Goal: Information Seeking & Learning: Learn about a topic

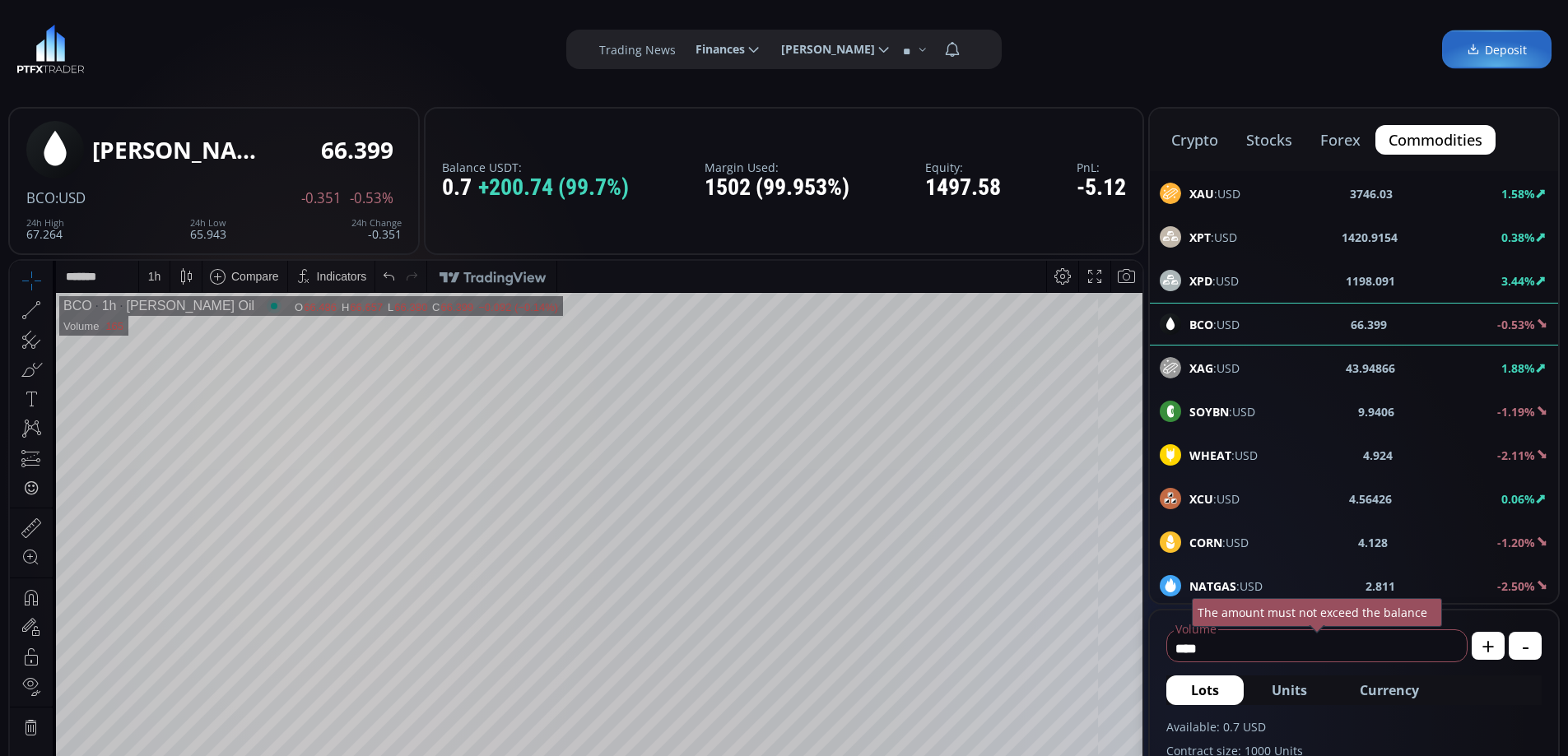
click at [1341, 139] on button "forex" at bounding box center [1340, 140] width 67 height 30
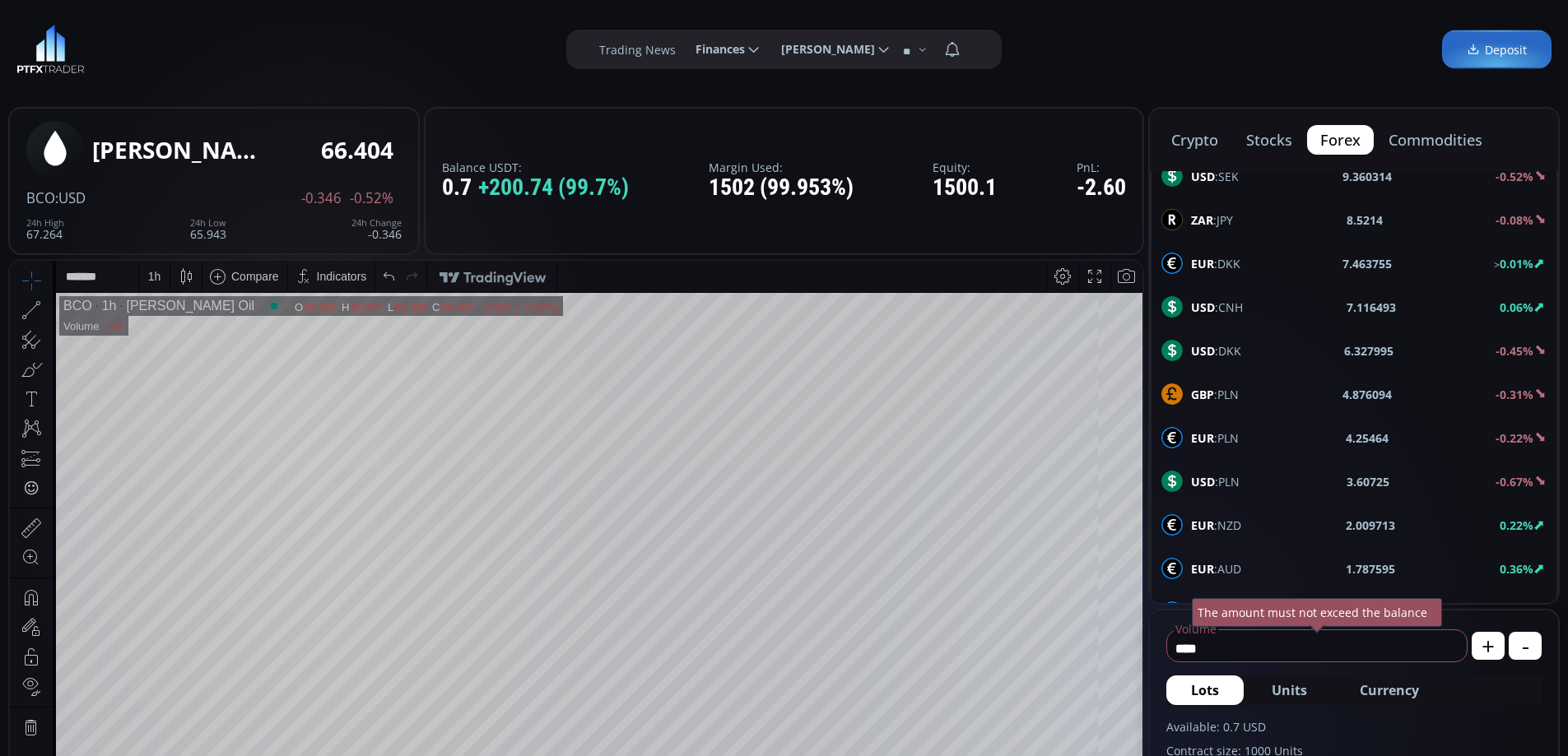
scroll to position [659, 0]
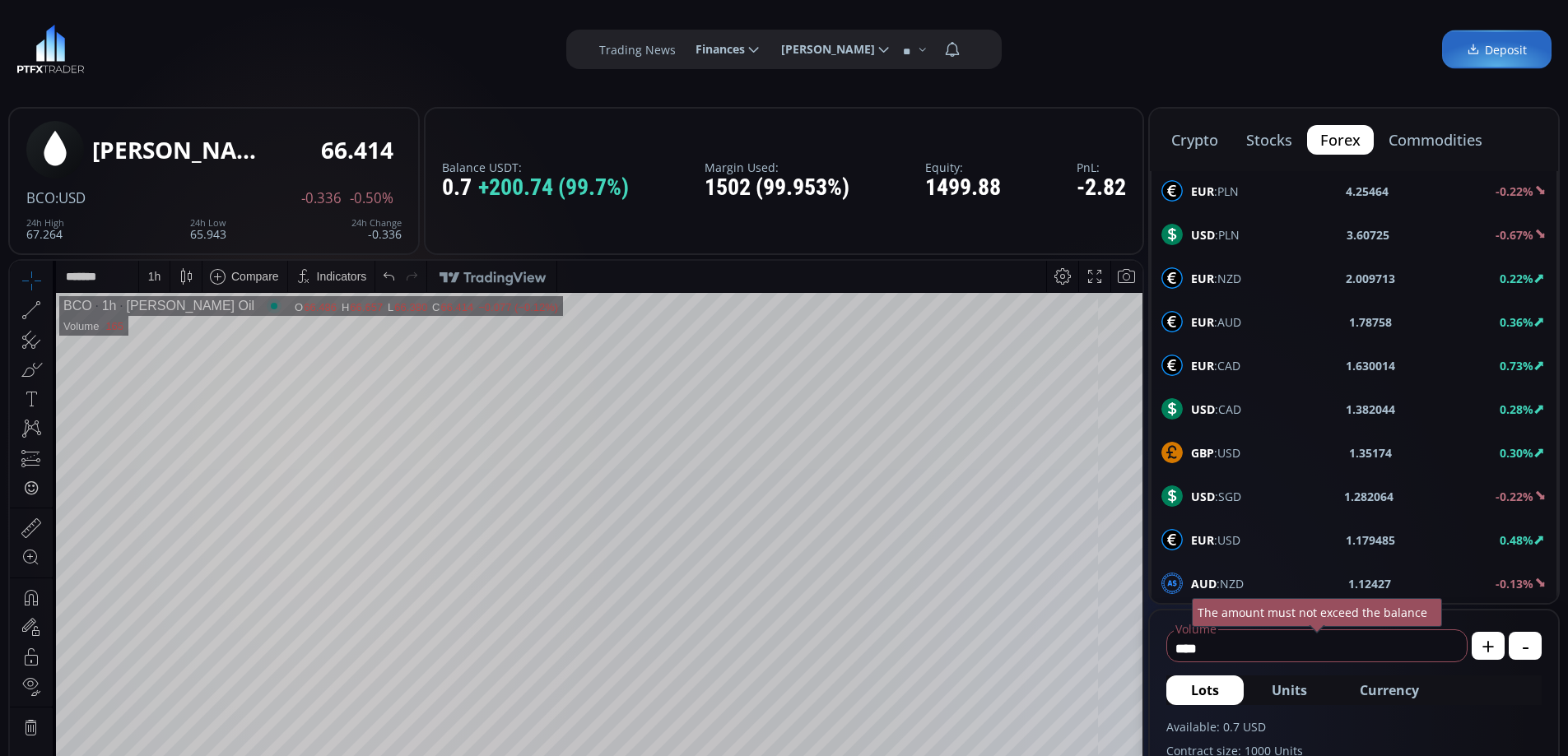
click at [1236, 408] on span "USD :CAD" at bounding box center [1215, 410] width 50 height 18
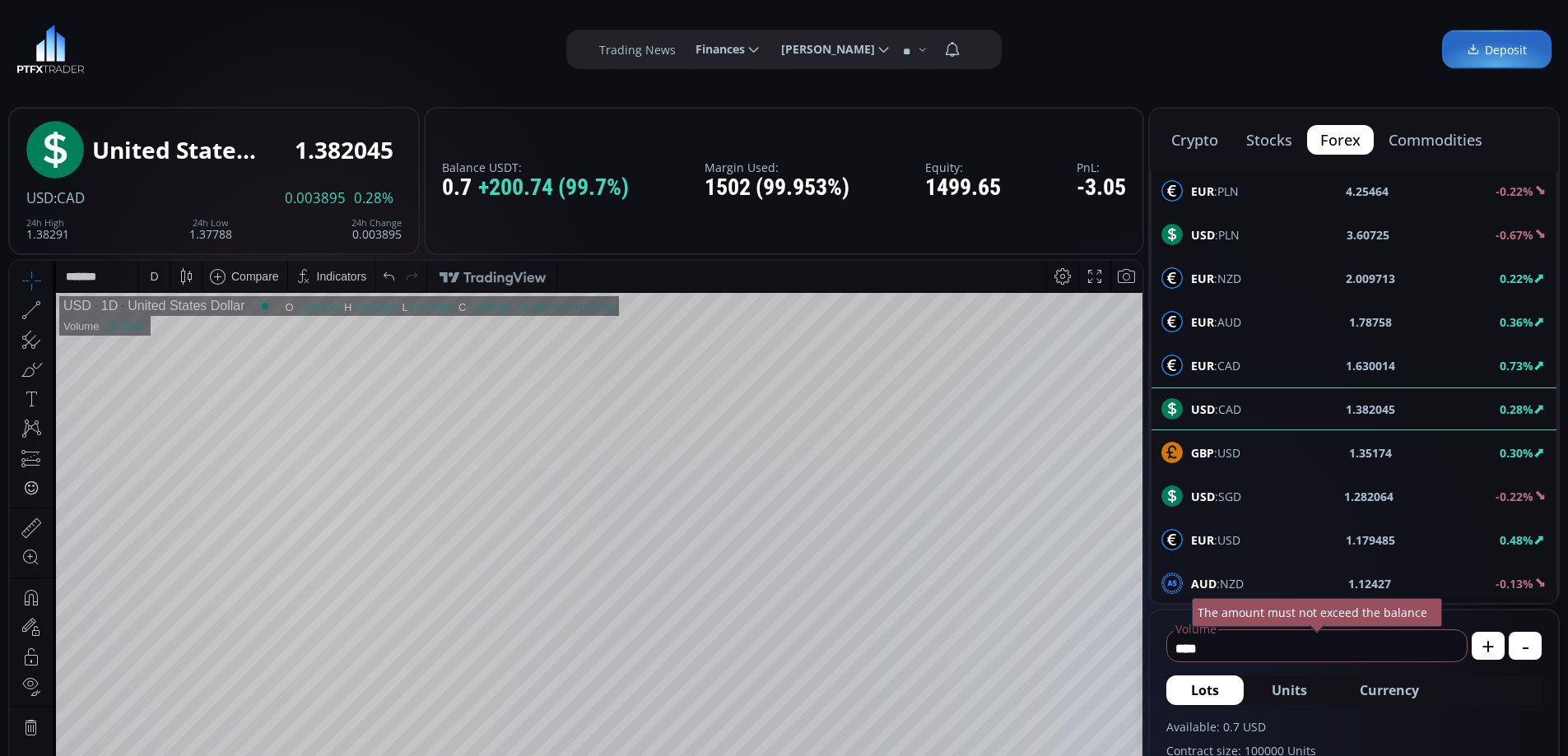
scroll to position [823, 0]
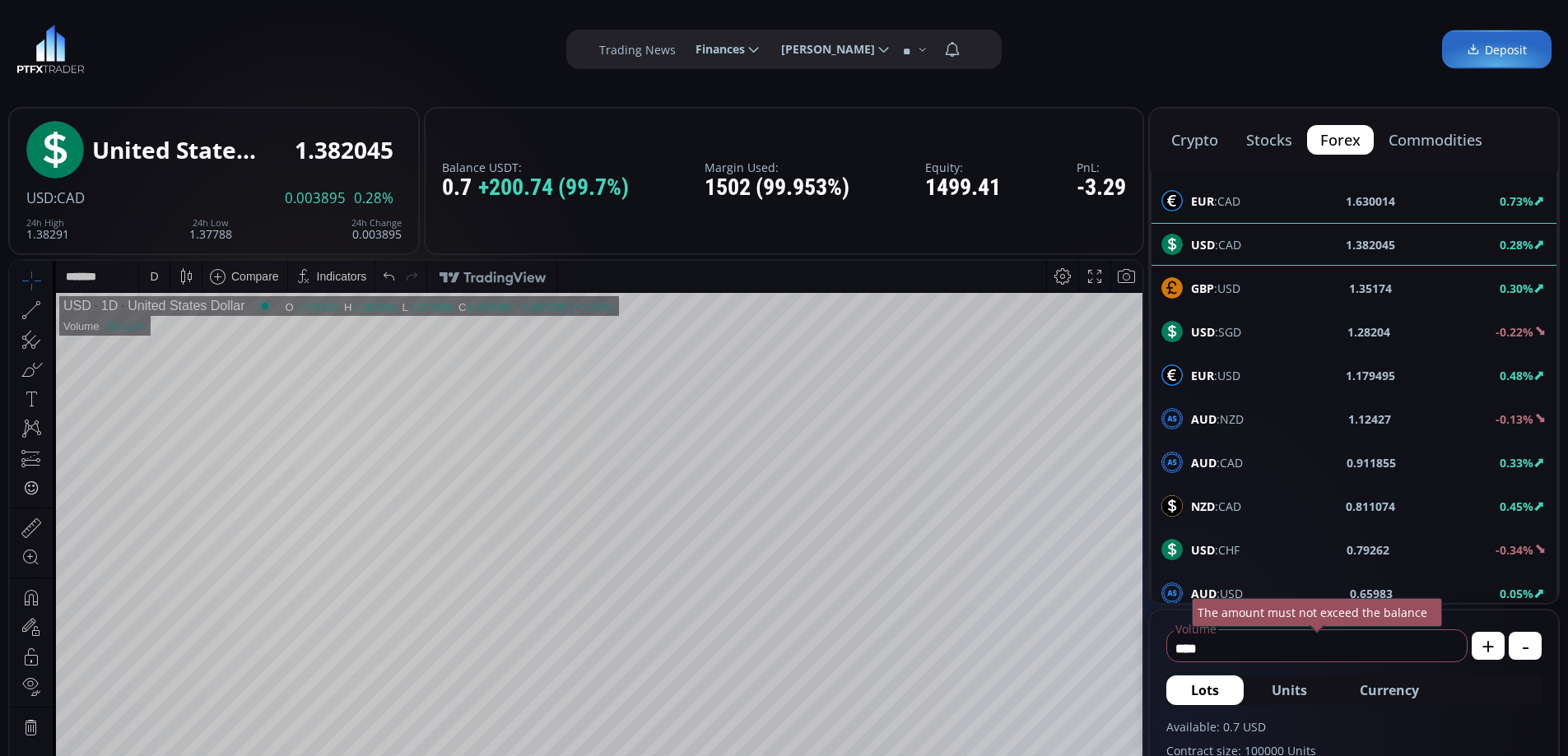
click at [1228, 373] on span "EUR :USD" at bounding box center [1215, 376] width 49 height 18
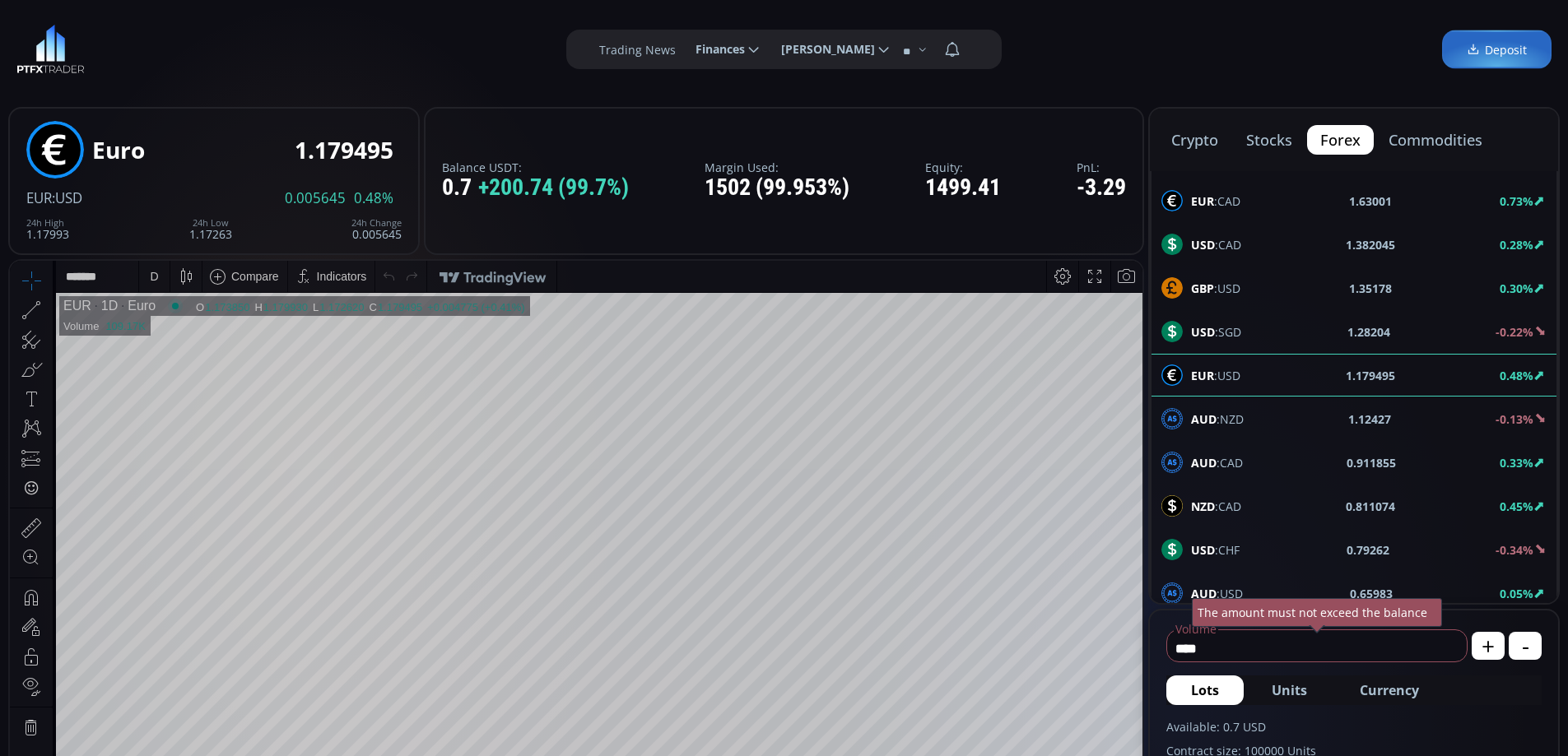
click at [154, 279] on div "D" at bounding box center [154, 276] width 8 height 13
click at [167, 469] on div "1 hour" at bounding box center [164, 472] width 33 height 13
click at [761, 290] on div "Date Range 5y 1y 3m 1m 5d 1d 18:13:35 (UTC) log auto EUR 1h Euro O 1.179380 H 1…" at bounding box center [576, 633] width 1133 height 744
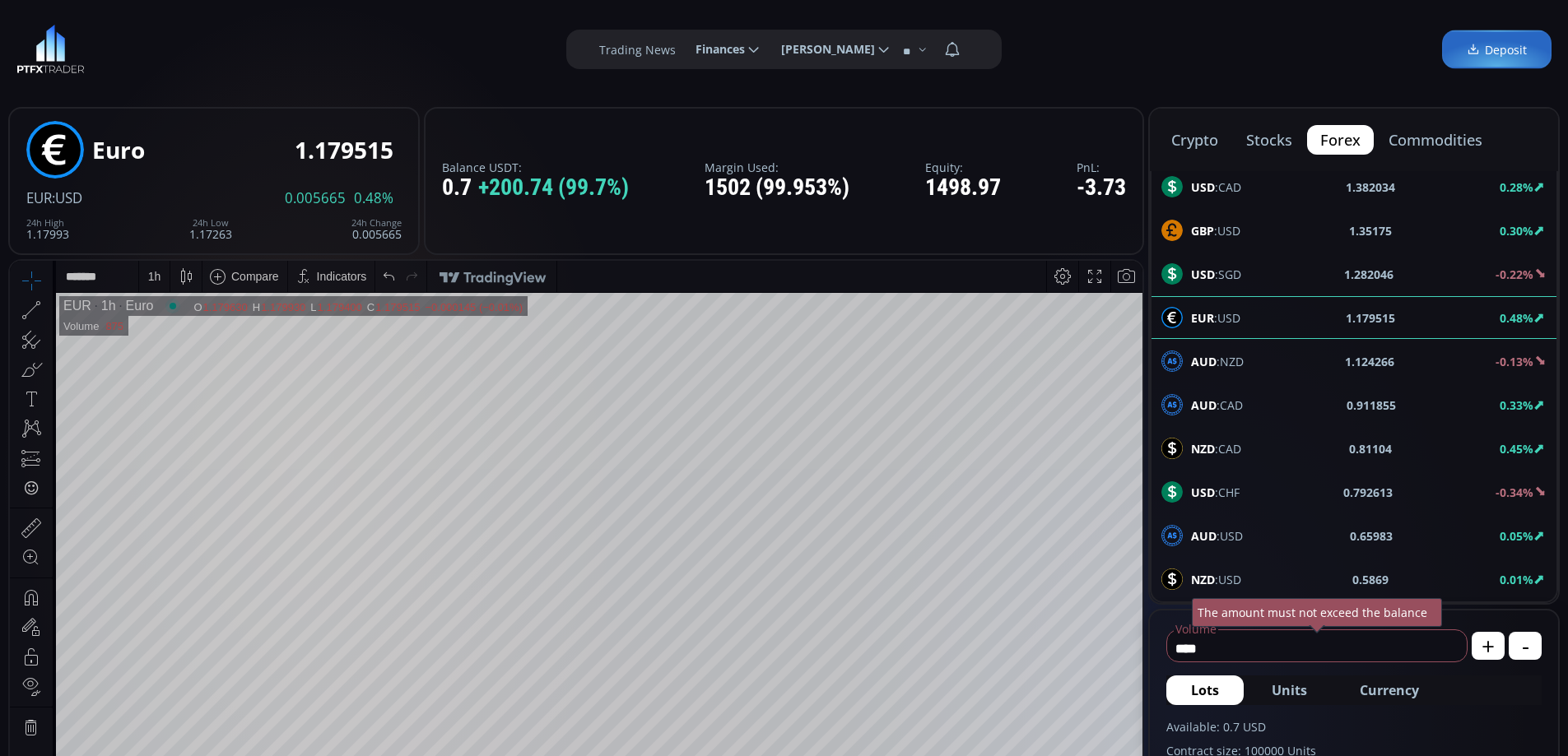
click at [1229, 485] on span "USD :CHF" at bounding box center [1214, 492] width 48 height 18
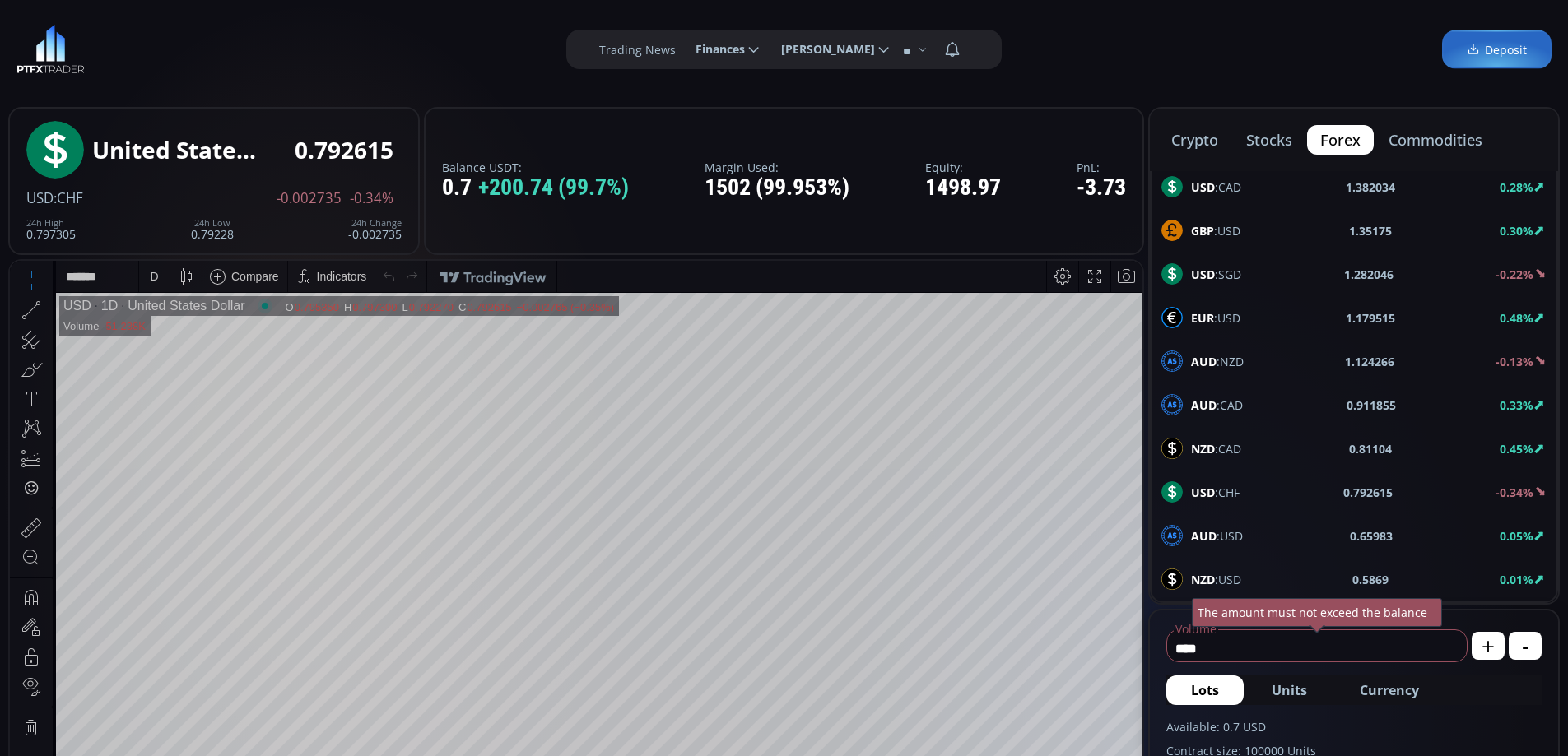
click at [1229, 531] on span "AUD :USD" at bounding box center [1216, 536] width 52 height 18
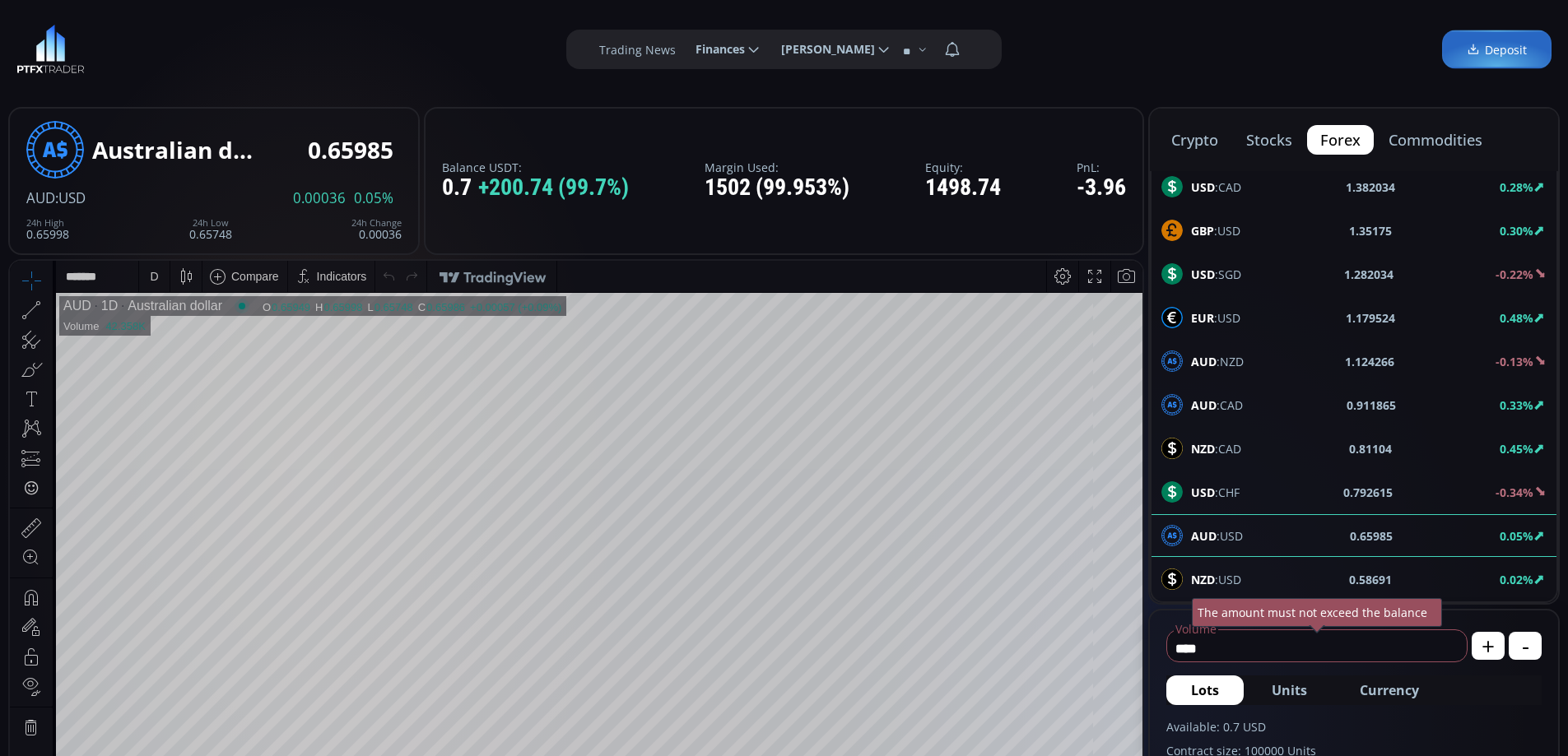
click at [150, 275] on div "D" at bounding box center [155, 277] width 14 height 32
click at [174, 472] on div "1 hour" at bounding box center [164, 472] width 33 height 13
click at [1212, 578] on b "NZD" at bounding box center [1203, 580] width 24 height 16
click at [150, 272] on div "D" at bounding box center [155, 277] width 14 height 32
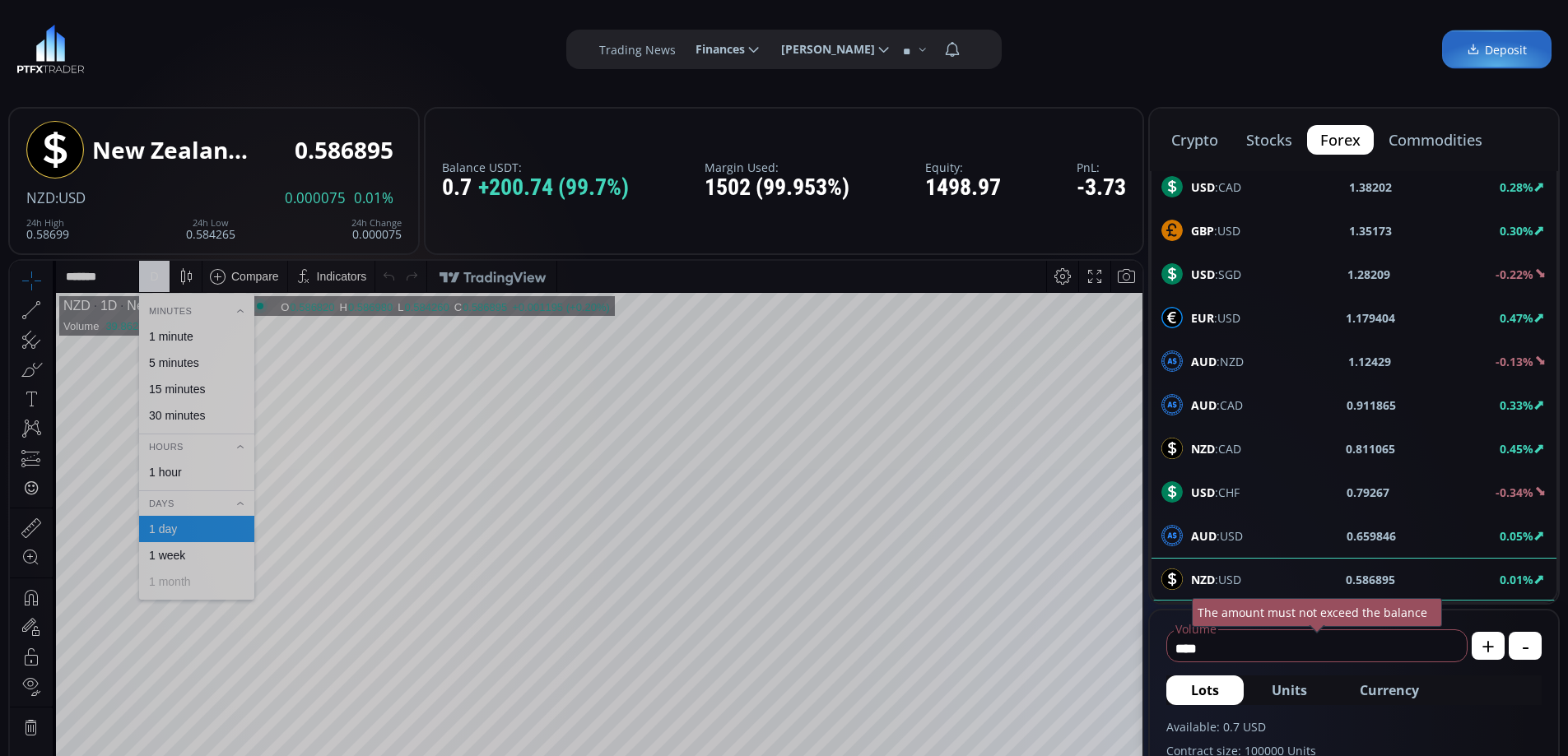
click at [165, 471] on div "1 hour" at bounding box center [164, 472] width 33 height 13
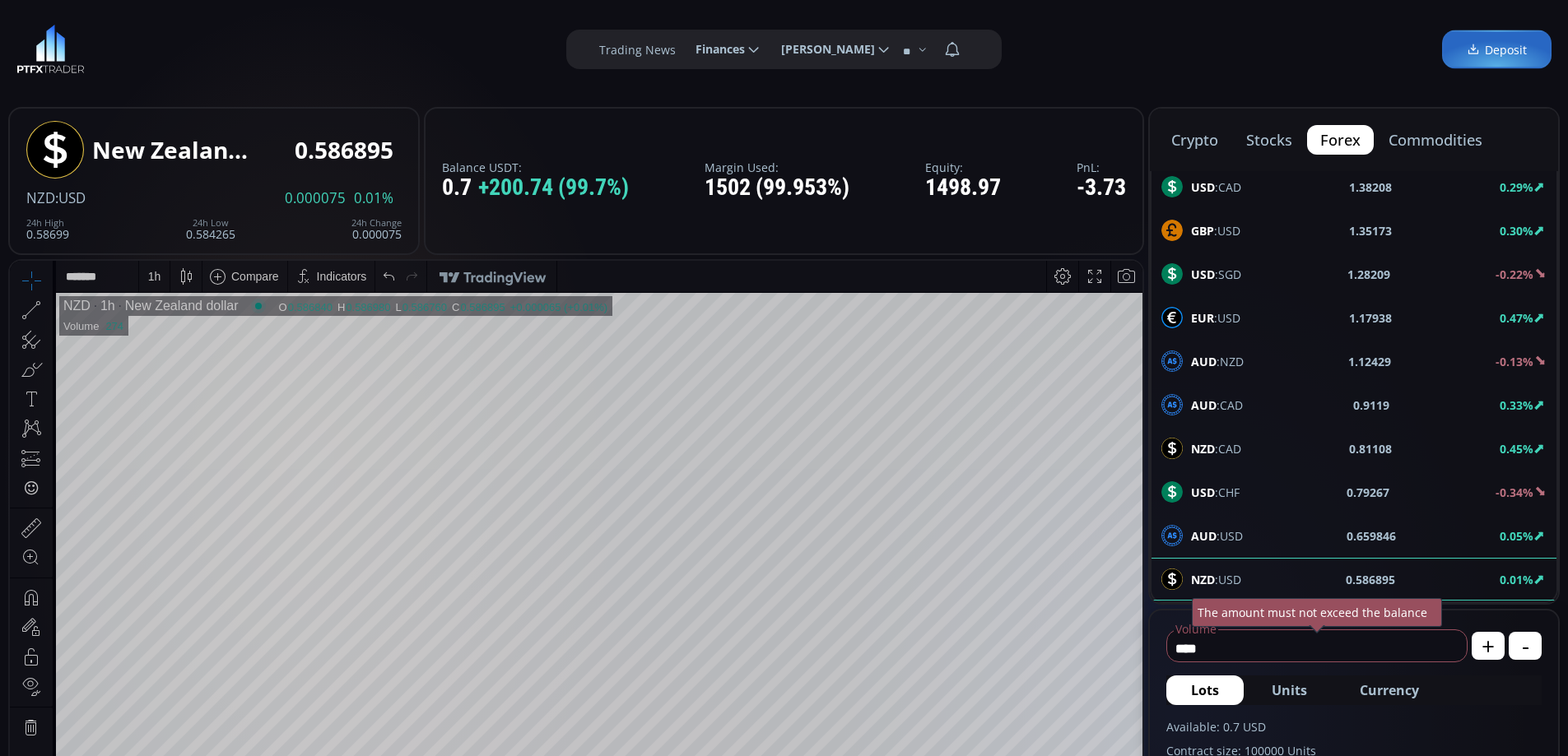
drag, startPoint x: 1216, startPoint y: 223, endPoint x: 1241, endPoint y: 231, distance: 26.2
click at [1218, 223] on span "GBP :USD" at bounding box center [1215, 231] width 49 height 18
click at [155, 279] on div "D" at bounding box center [154, 276] width 8 height 13
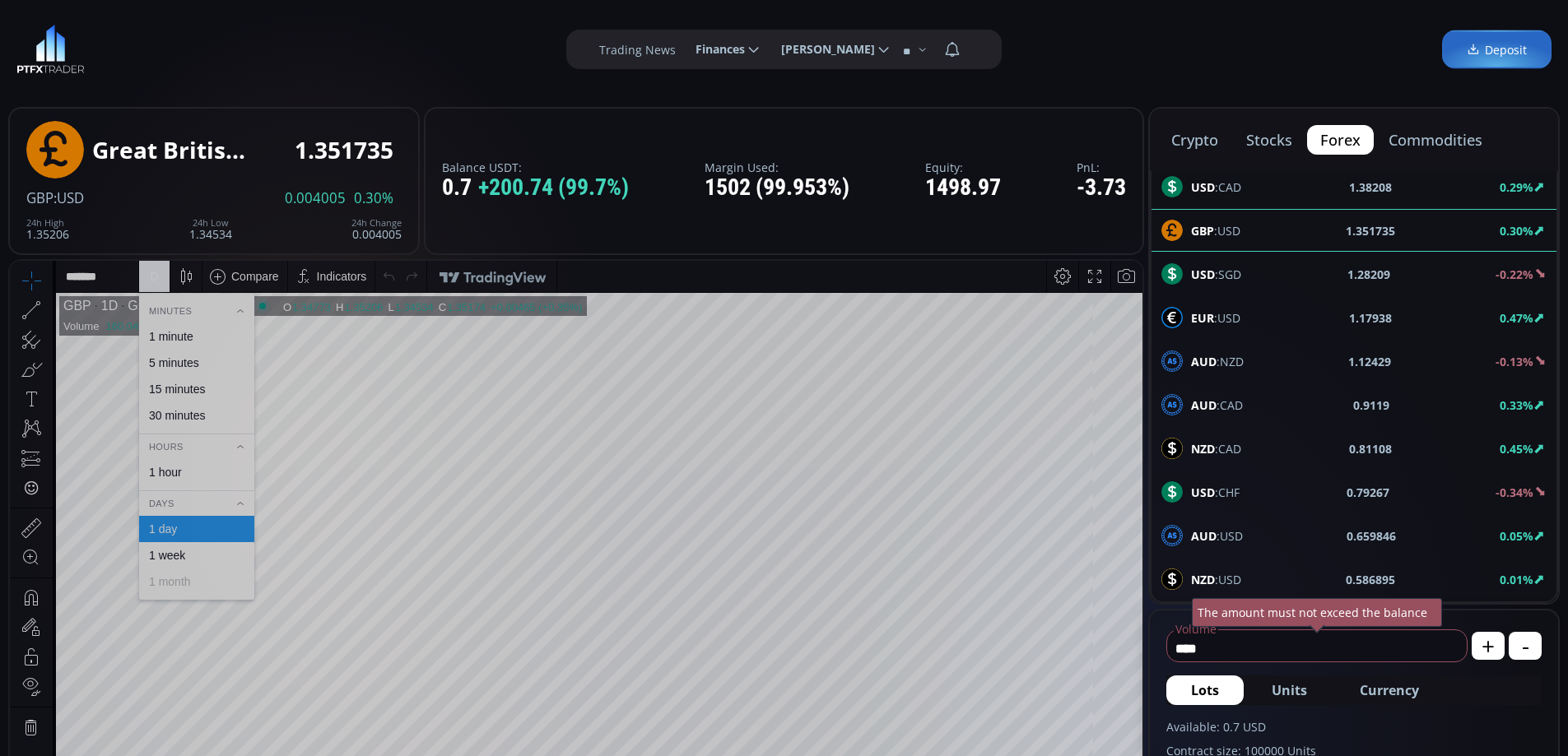
click at [162, 476] on div "1 hour" at bounding box center [164, 472] width 33 height 13
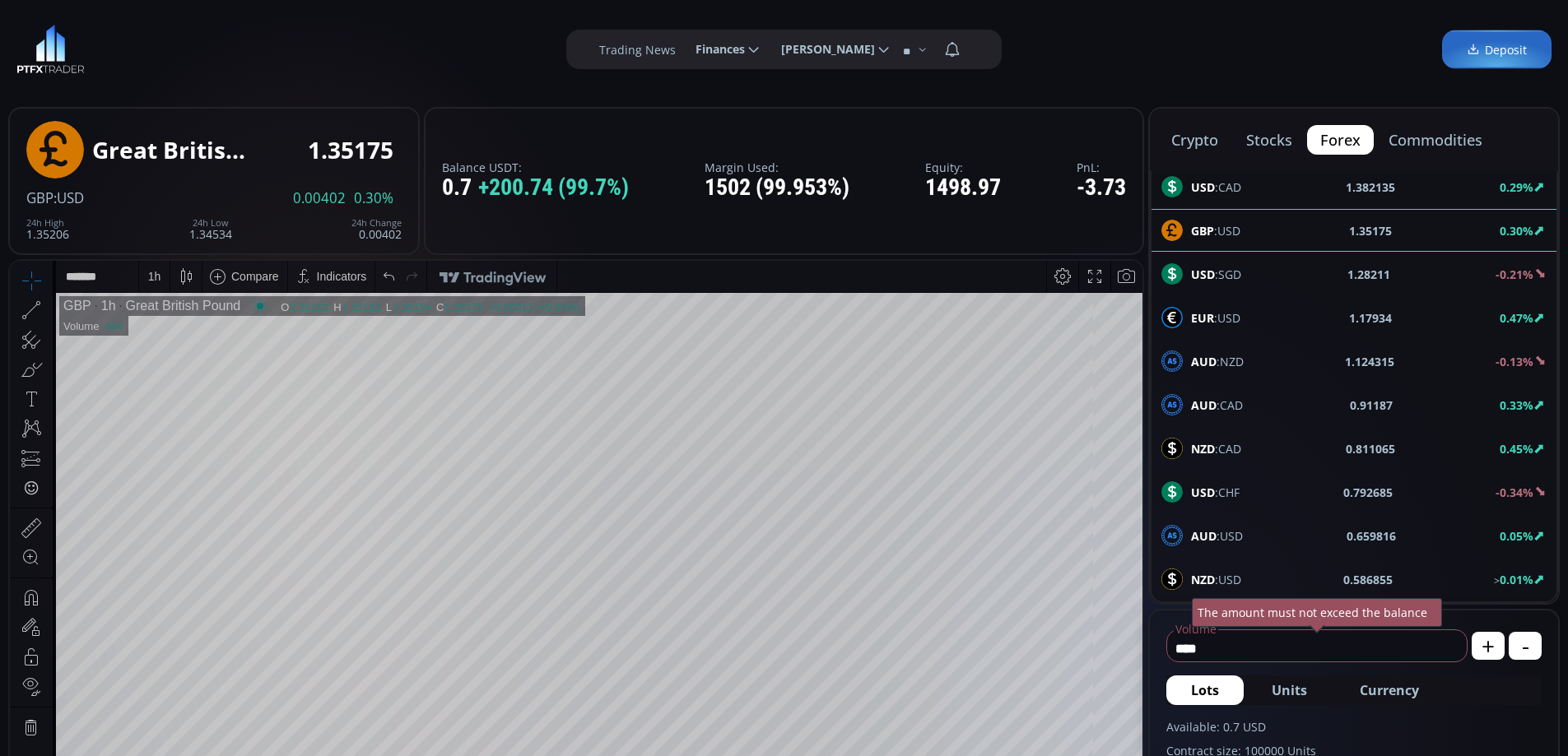
scroll to position [798, 0]
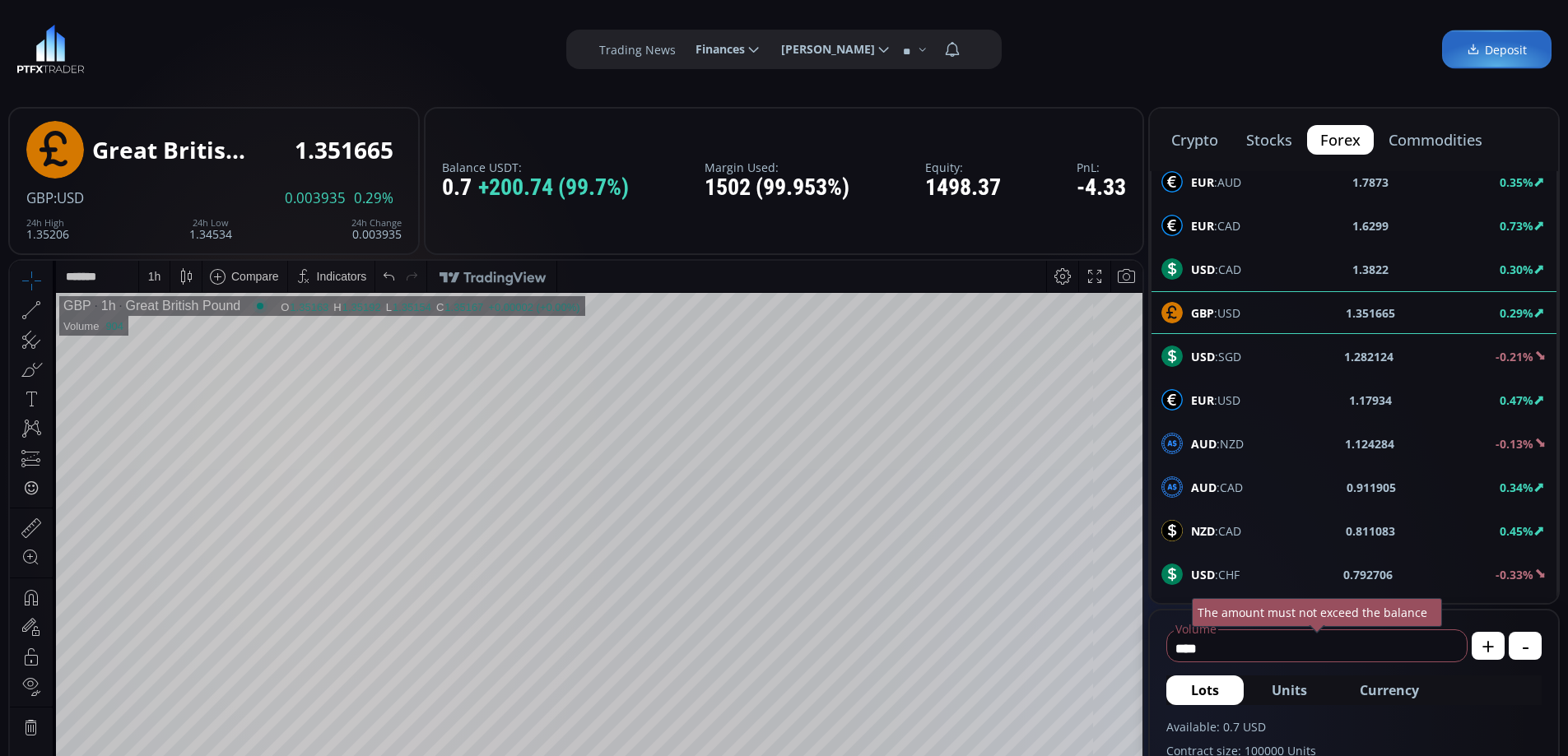
click at [1123, 378] on div "Date Range 5y 1y 3m 1m 5d 1d 18:17:17 (UTC) log auto GBP 1h Great British Pound…" at bounding box center [599, 649] width 1086 height 713
